Goal: Transaction & Acquisition: Purchase product/service

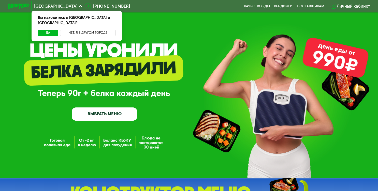
click at [78, 30] on button "Нет, я в другом городе" at bounding box center [87, 33] width 55 height 6
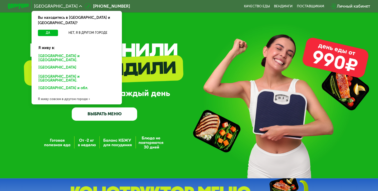
click at [55, 85] on div "[GEOGRAPHIC_DATA] и [GEOGRAPHIC_DATA]." at bounding box center [76, 89] width 82 height 8
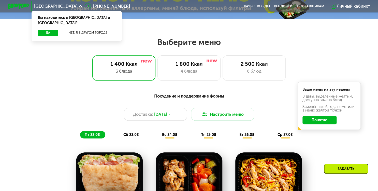
scroll to position [203, 0]
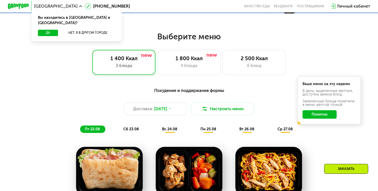
click at [330, 117] on button "Понятно" at bounding box center [319, 114] width 34 height 8
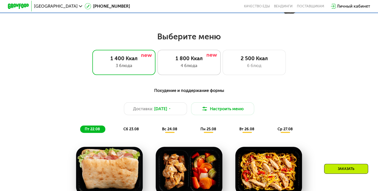
click at [186, 61] on div "1 800 Ккал" at bounding box center [189, 58] width 52 height 6
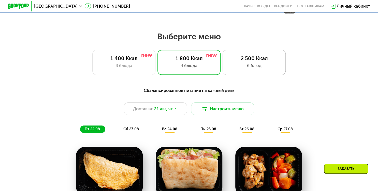
click at [253, 59] on div "2 500 Ккал" at bounding box center [254, 58] width 52 height 6
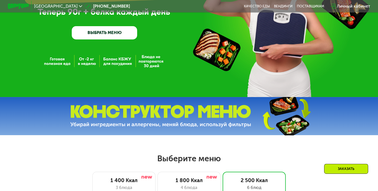
scroll to position [0, 0]
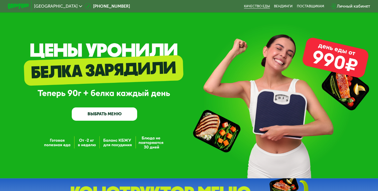
click at [264, 7] on link "Качество еды" at bounding box center [257, 6] width 26 height 4
click at [121, 121] on link "ВЫБРАТЬ МЕНЮ" at bounding box center [104, 114] width 65 height 13
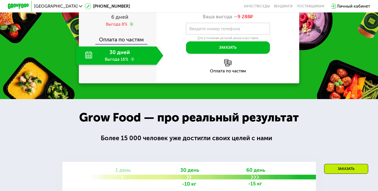
scroll to position [590, 0]
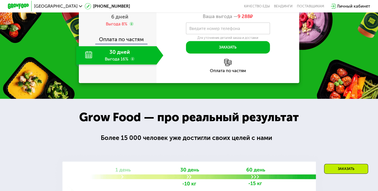
click at [122, 5] on span "2 дня" at bounding box center [120, 1] width 14 height 6
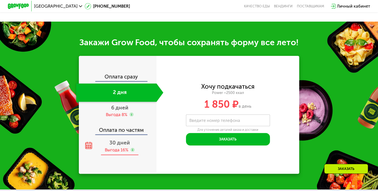
click at [116, 143] on span "30 дней" at bounding box center [119, 143] width 21 height 6
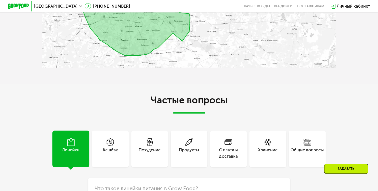
scroll to position [1342, 0]
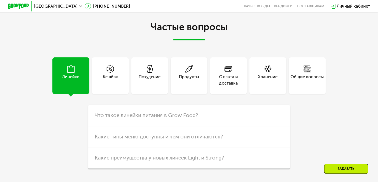
click at [227, 83] on div "Оплата и доставка" at bounding box center [228, 80] width 37 height 13
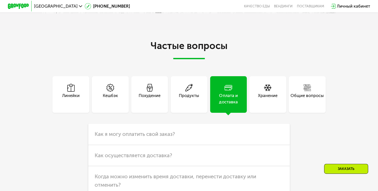
scroll to position [1322, 0]
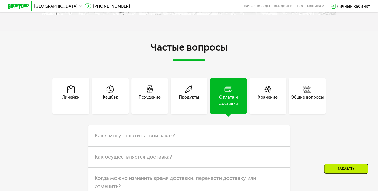
click at [155, 95] on div "Похудение" at bounding box center [149, 96] width 37 height 37
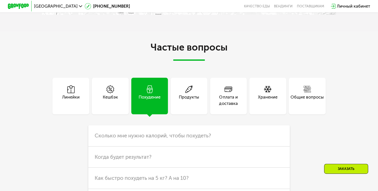
click at [118, 94] on div "Кешбэк" at bounding box center [110, 96] width 37 height 37
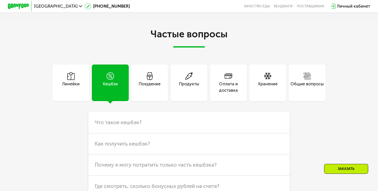
scroll to position [1363, 0]
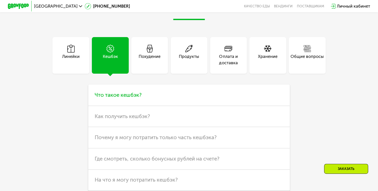
click at [132, 98] on span "Что такое кешбэк?" at bounding box center [117, 95] width 47 height 6
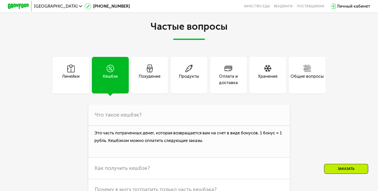
scroll to position [1342, 0]
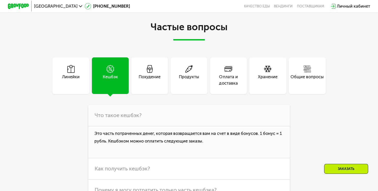
click at [240, 78] on div "Оплата и доставка" at bounding box center [228, 80] width 37 height 13
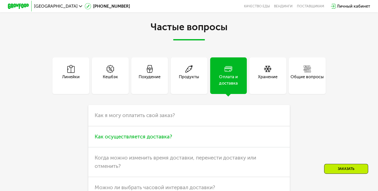
click at [139, 140] on span "Как осуществляется доставка?" at bounding box center [133, 137] width 78 height 6
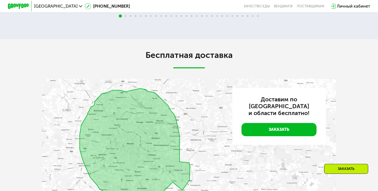
scroll to position [1119, 0]
